Goal: Information Seeking & Learning: Learn about a topic

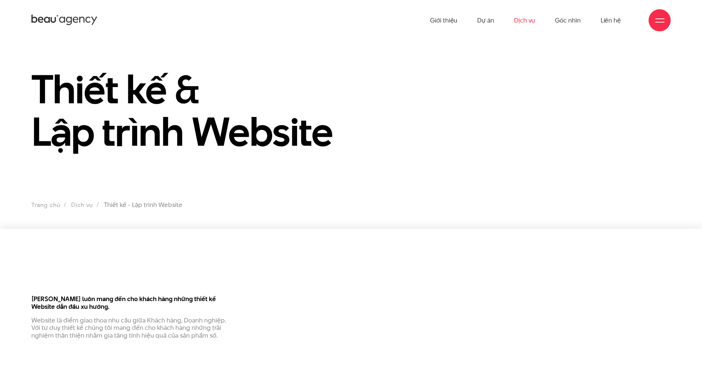
click at [525, 21] on link "Dịch vụ" at bounding box center [524, 20] width 21 height 41
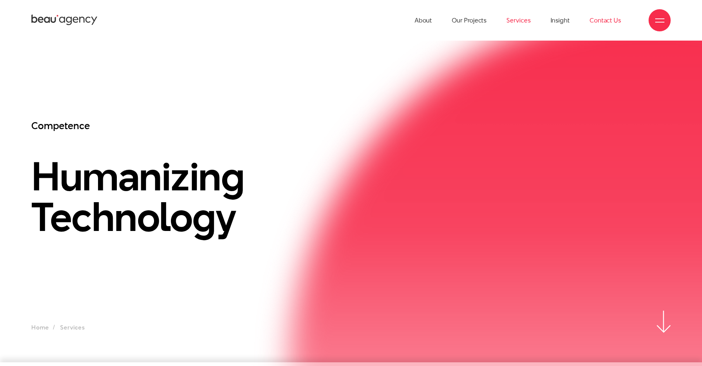
click at [603, 2] on link "Contact Us" at bounding box center [605, 20] width 31 height 41
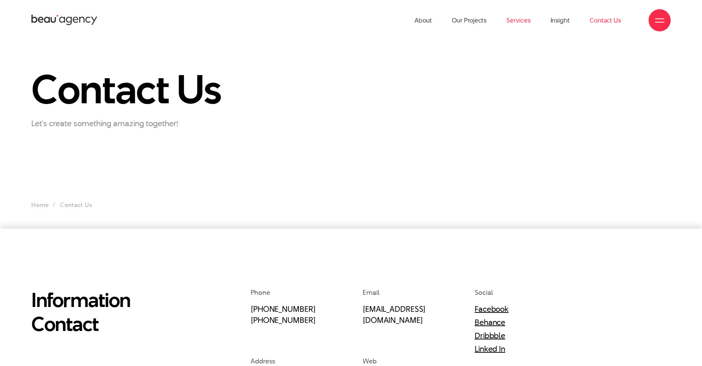
click at [519, 15] on link "Services" at bounding box center [519, 20] width 24 height 41
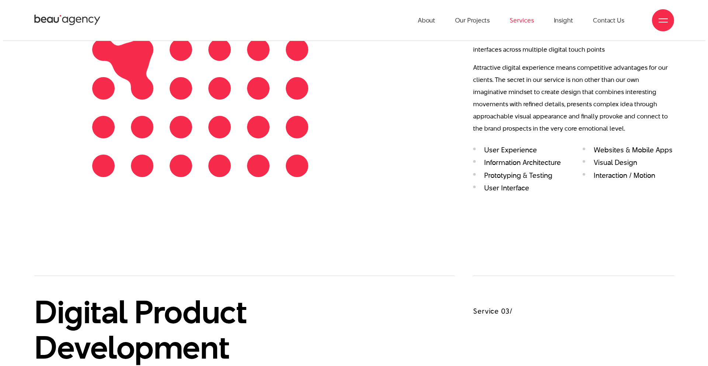
scroll to position [1101, 0]
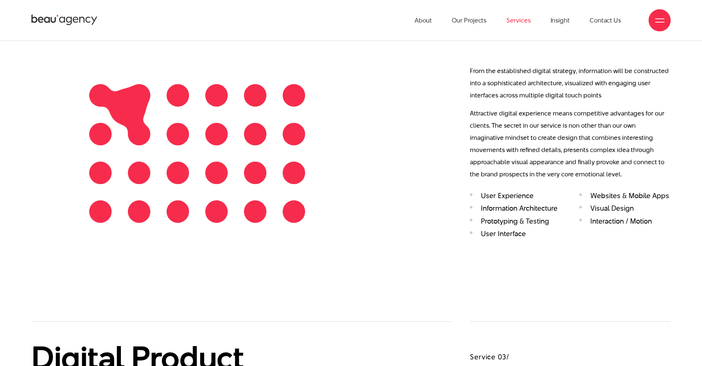
click at [660, 22] on div at bounding box center [659, 20] width 9 height 9
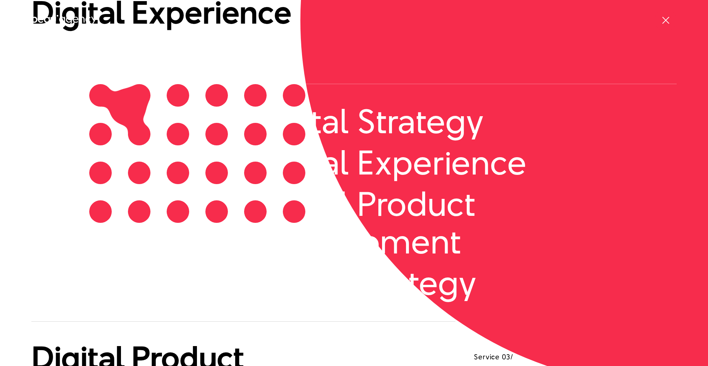
click at [660, 22] on div at bounding box center [665, 20] width 22 height 22
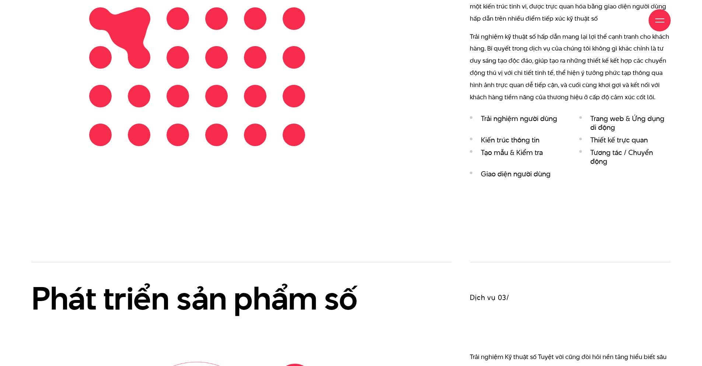
scroll to position [1405, 0]
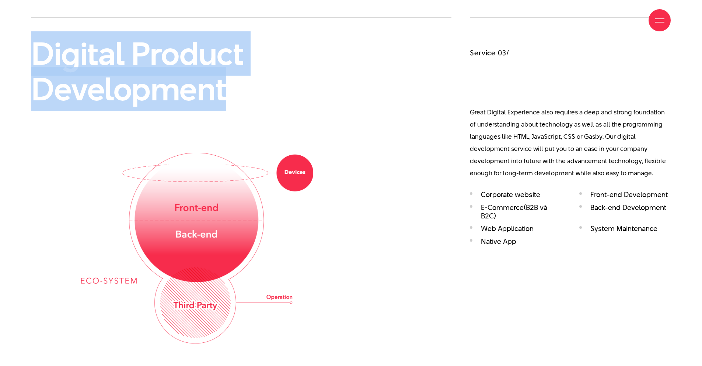
drag, startPoint x: 227, startPoint y: 91, endPoint x: 38, endPoint y: 59, distance: 192.5
click at [38, 59] on h2 "Digital Product Development" at bounding box center [197, 71] width 332 height 70
copy h2 "Digital Product Development"
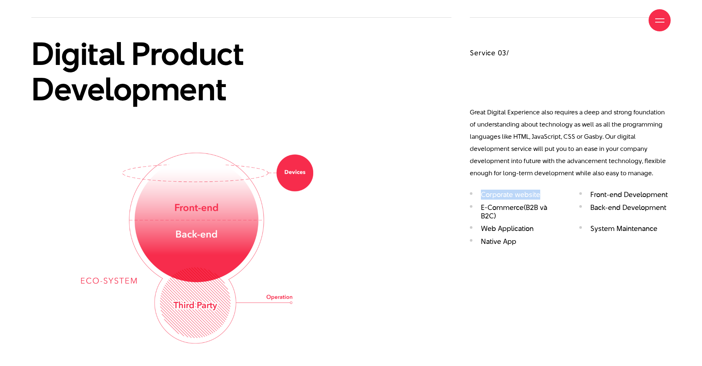
drag, startPoint x: 540, startPoint y: 195, endPoint x: 481, endPoint y: 194, distance: 58.3
click at [481, 194] on li "Corporate website" at bounding box center [515, 194] width 91 height 8
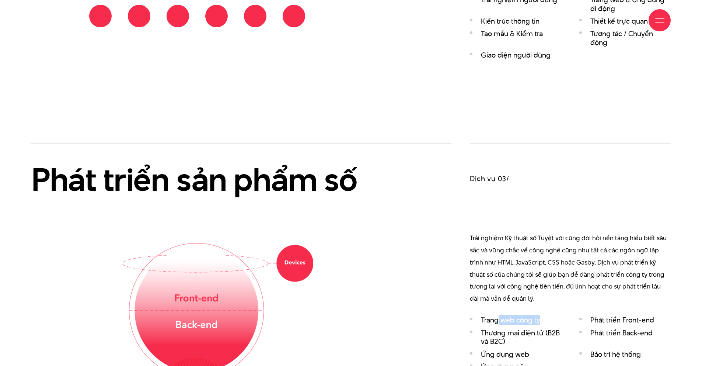
drag, startPoint x: 546, startPoint y: 209, endPoint x: 497, endPoint y: 208, distance: 48.3
click at [497, 316] on li "Trang web công ty" at bounding box center [515, 320] width 91 height 8
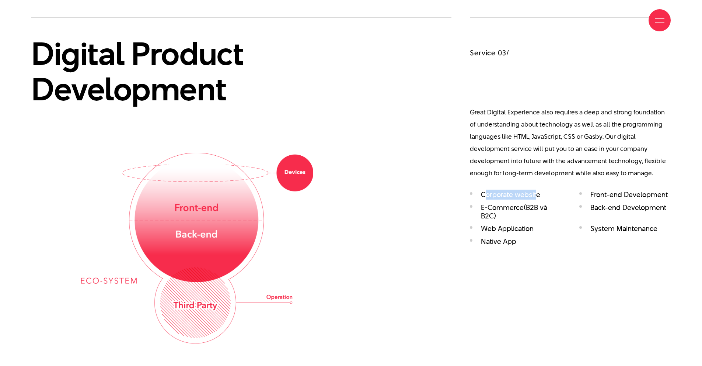
drag, startPoint x: 537, startPoint y: 194, endPoint x: 484, endPoint y: 194, distance: 53.8
click at [484, 194] on li "Corporate website" at bounding box center [515, 194] width 91 height 8
drag, startPoint x: 544, startPoint y: 193, endPoint x: 478, endPoint y: 194, distance: 65.6
click at [478, 194] on li "Corporate website" at bounding box center [515, 194] width 91 height 8
copy li "Corporate website"
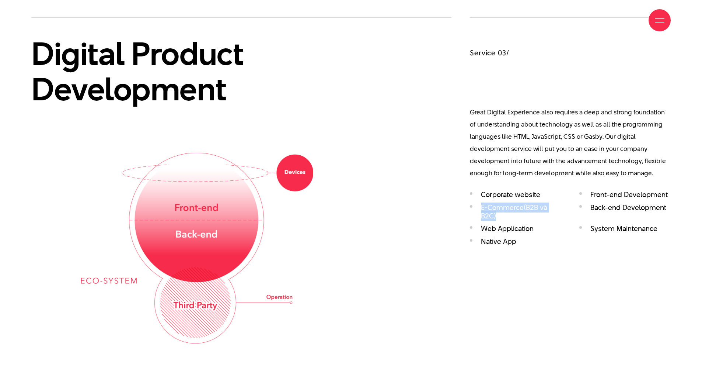
drag, startPoint x: 495, startPoint y: 213, endPoint x: 480, endPoint y: 205, distance: 17.8
click at [480, 205] on li "E-Commerce(B2B và B2C)" at bounding box center [515, 211] width 91 height 17
copy li "E-Commerce(B2B và B2C)"
drag, startPoint x: 536, startPoint y: 229, endPoint x: 481, endPoint y: 227, distance: 54.6
click at [481, 227] on li "Web Application" at bounding box center [515, 228] width 91 height 8
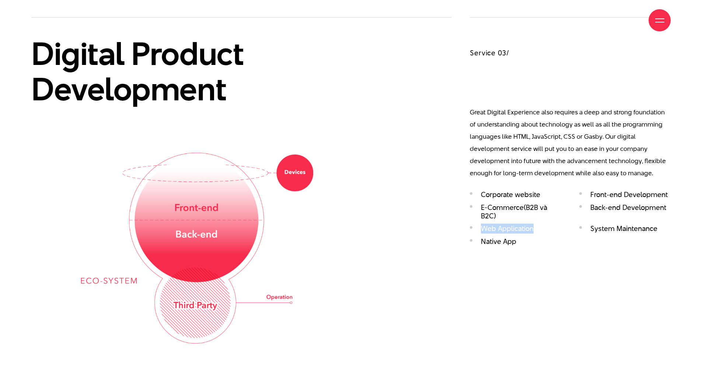
copy li "Web Application"
drag, startPoint x: 517, startPoint y: 244, endPoint x: 479, endPoint y: 244, distance: 38.0
click at [479, 244] on li "Native App" at bounding box center [515, 241] width 91 height 8
copy li "Native App"
drag, startPoint x: 624, startPoint y: 195, endPoint x: 667, endPoint y: 198, distance: 43.2
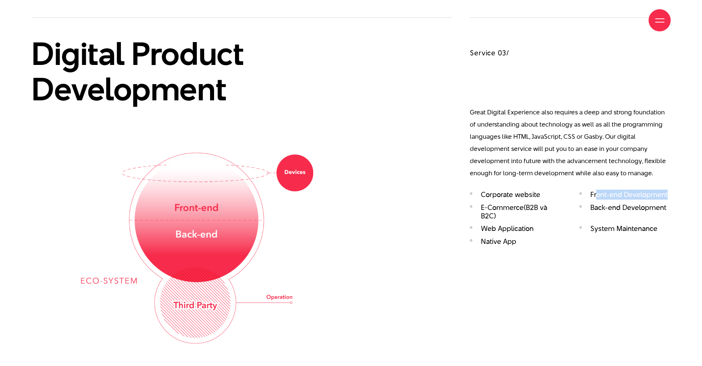
click at [678, 196] on div "Service 03/ Great Digital Experience also requires a deep and strong foundation…" at bounding box center [570, 180] width 219 height 326
click at [667, 197] on li "Front-end Development" at bounding box center [625, 194] width 91 height 8
drag, startPoint x: 670, startPoint y: 196, endPoint x: 592, endPoint y: 194, distance: 77.8
click at [592, 194] on li "Front-end Development" at bounding box center [625, 194] width 91 height 8
copy li "Front-end Development"
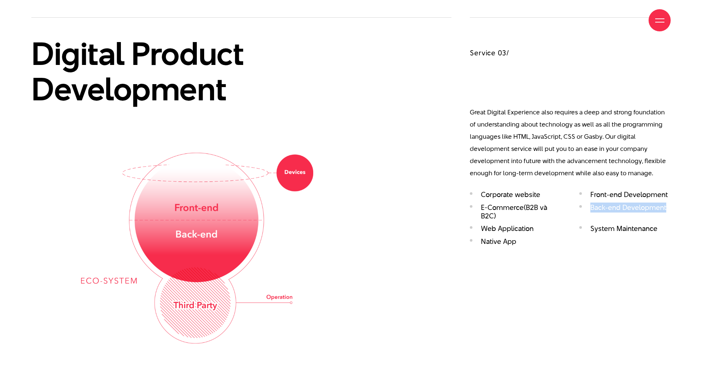
drag, startPoint x: 591, startPoint y: 209, endPoint x: 668, endPoint y: 208, distance: 76.7
click at [668, 208] on li "Back-end Development" at bounding box center [625, 211] width 91 height 17
copy li "Back-end Development"
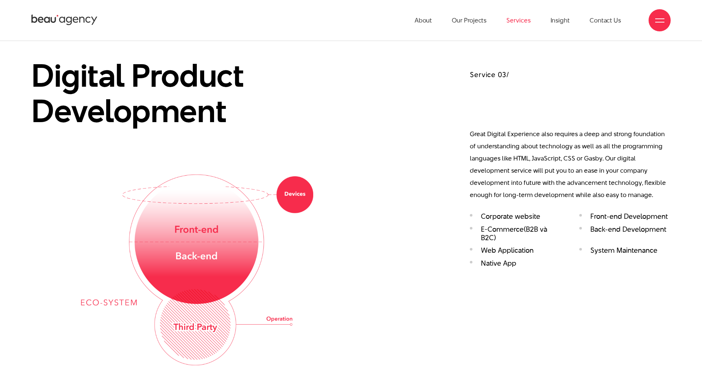
scroll to position [1338, 0]
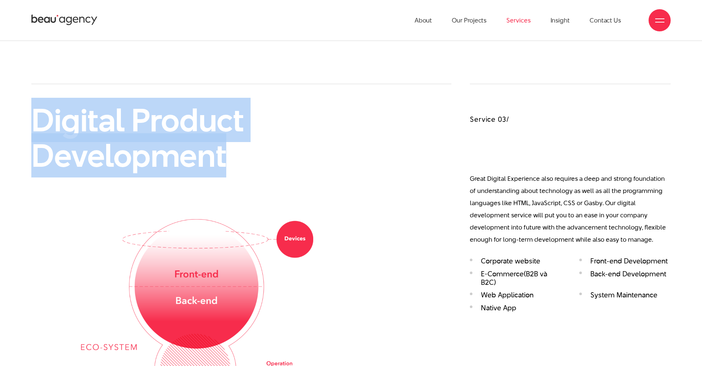
drag, startPoint x: 37, startPoint y: 114, endPoint x: 247, endPoint y: 172, distance: 217.3
click at [247, 172] on h2 "Digital Product Development" at bounding box center [197, 137] width 332 height 70
copy h2 "Digital Product Development"
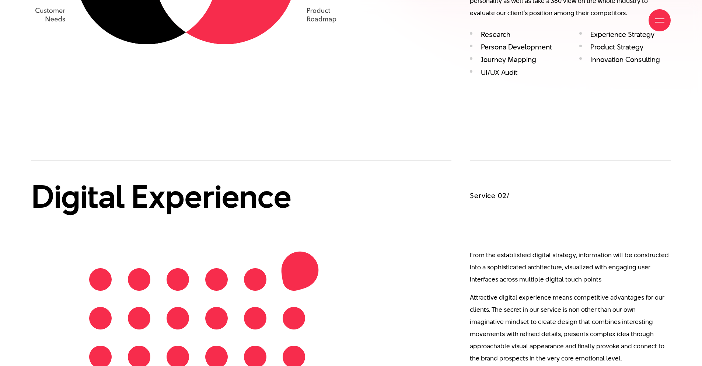
scroll to position [1098, 0]
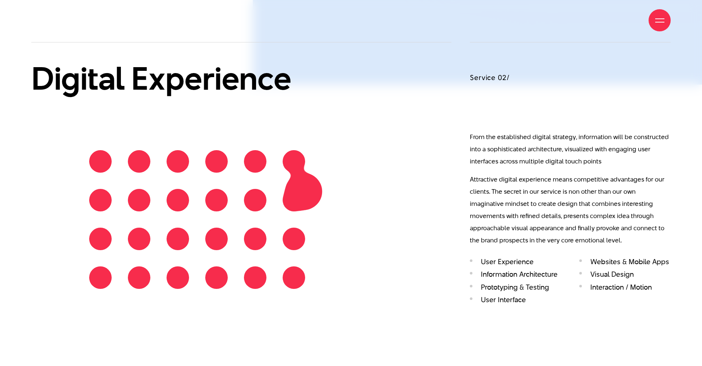
drag, startPoint x: 266, startPoint y: 18, endPoint x: 45, endPoint y: 2, distance: 222.1
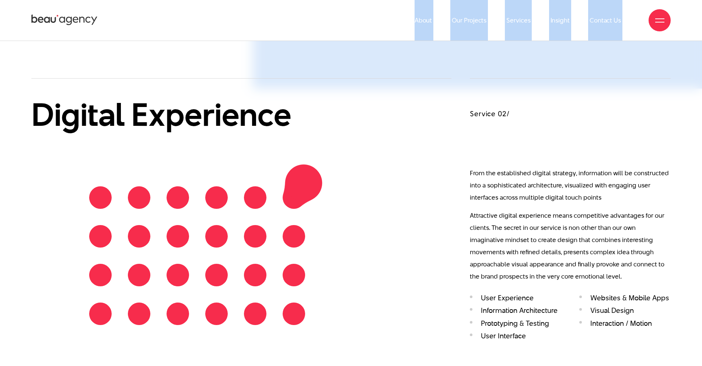
scroll to position [1014, 0]
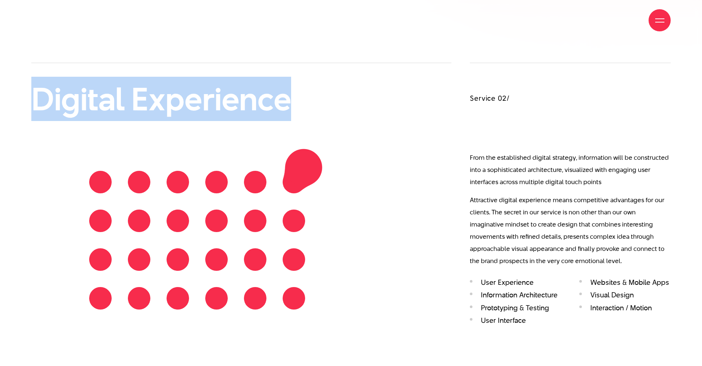
drag, startPoint x: 44, startPoint y: 94, endPoint x: 285, endPoint y: 103, distance: 240.9
click at [285, 103] on h2 "Digital Experience" at bounding box center [197, 98] width 332 height 35
copy h2 "Digital Experience"
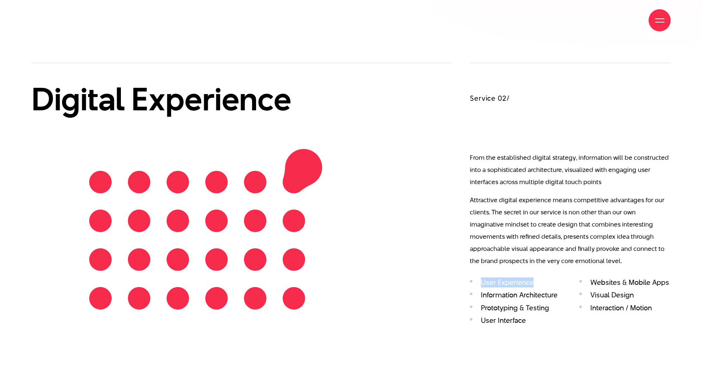
drag, startPoint x: 534, startPoint y: 281, endPoint x: 490, endPoint y: 288, distance: 44.4
click at [482, 283] on li "User Experience" at bounding box center [515, 282] width 91 height 8
copy li "User Experience"
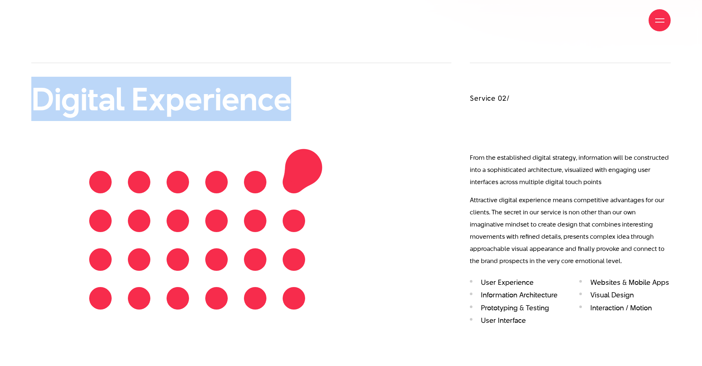
drag, startPoint x: 298, startPoint y: 104, endPoint x: 36, endPoint y: 99, distance: 262.1
click at [36, 99] on h2 "Digital Experience" at bounding box center [197, 98] width 332 height 35
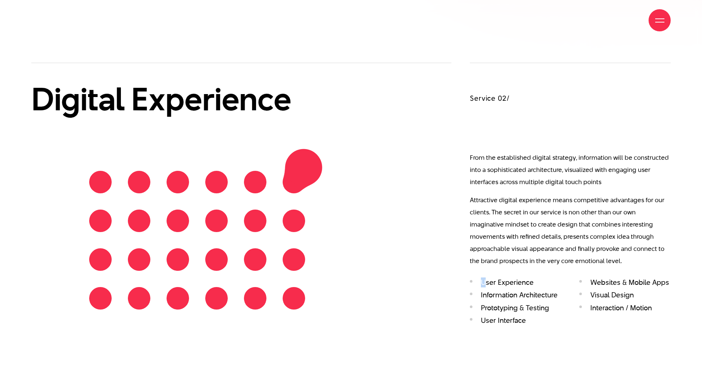
drag, startPoint x: 534, startPoint y: 282, endPoint x: 482, endPoint y: 284, distance: 52.0
click at [482, 284] on li "User Experience" at bounding box center [515, 282] width 91 height 8
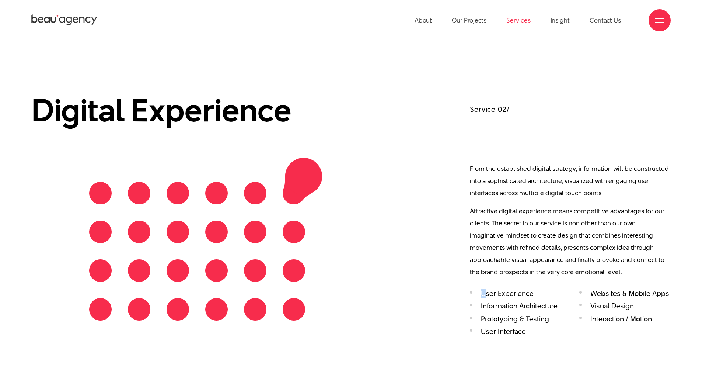
scroll to position [751, 0]
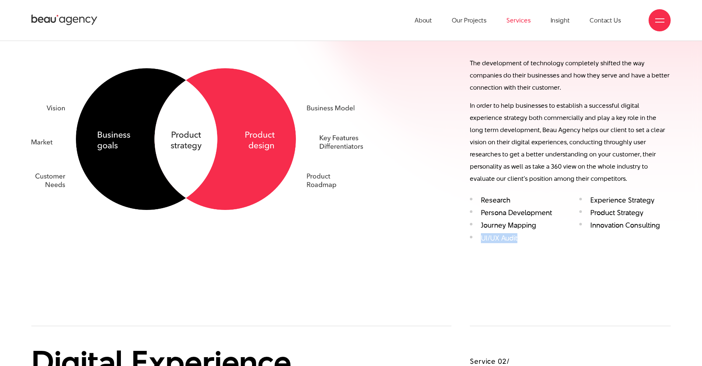
drag, startPoint x: 519, startPoint y: 239, endPoint x: 482, endPoint y: 237, distance: 36.6
click at [482, 237] on li "UI/UX Audit" at bounding box center [515, 238] width 91 height 8
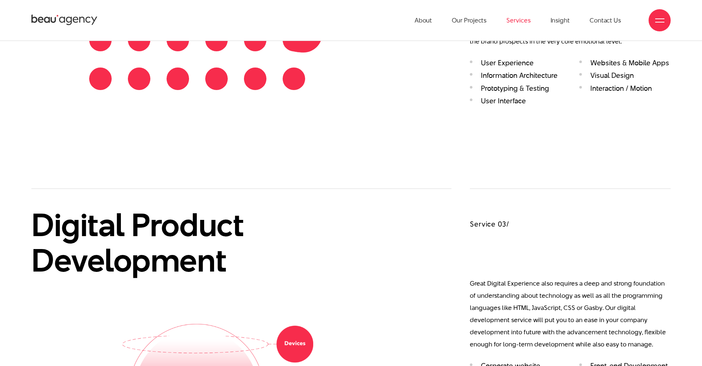
scroll to position [1190, 0]
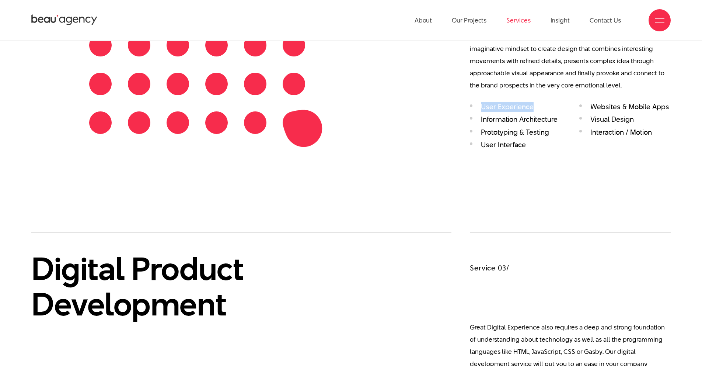
drag, startPoint x: 533, startPoint y: 105, endPoint x: 481, endPoint y: 105, distance: 51.6
click at [481, 105] on li "User Experience" at bounding box center [515, 106] width 91 height 8
drag, startPoint x: 483, startPoint y: 133, endPoint x: 550, endPoint y: 136, distance: 67.2
click at [550, 136] on li "Prototyping & Testing" at bounding box center [515, 132] width 91 height 8
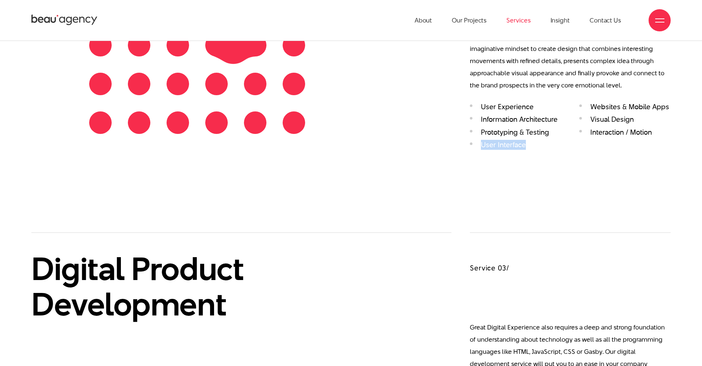
drag, startPoint x: 496, startPoint y: 147, endPoint x: 469, endPoint y: 147, distance: 27.7
click at [469, 147] on div "Service 02/ From the established digital strategy, information will be construc…" at bounding box center [570, 20] width 219 height 266
drag, startPoint x: 589, startPoint y: 118, endPoint x: 633, endPoint y: 118, distance: 43.5
click at [633, 118] on li "Visual Design" at bounding box center [625, 119] width 91 height 8
drag, startPoint x: 653, startPoint y: 133, endPoint x: 583, endPoint y: 133, distance: 69.7
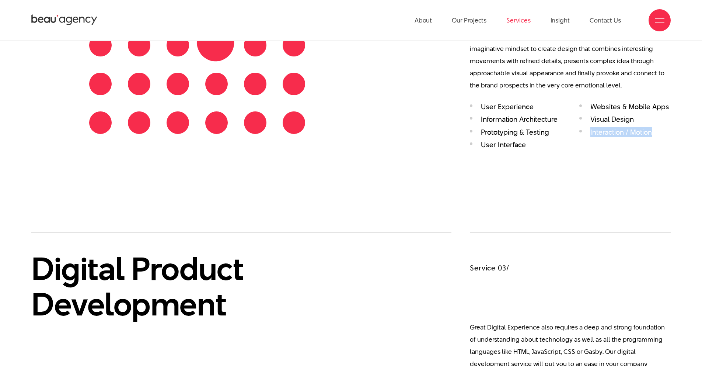
click at [583, 133] on li "Interaction / Motion" at bounding box center [625, 132] width 91 height 8
drag, startPoint x: 590, startPoint y: 120, endPoint x: 633, endPoint y: 120, distance: 43.1
click at [633, 120] on li "Visual Design" at bounding box center [625, 119] width 91 height 8
